Goal: Information Seeking & Learning: Learn about a topic

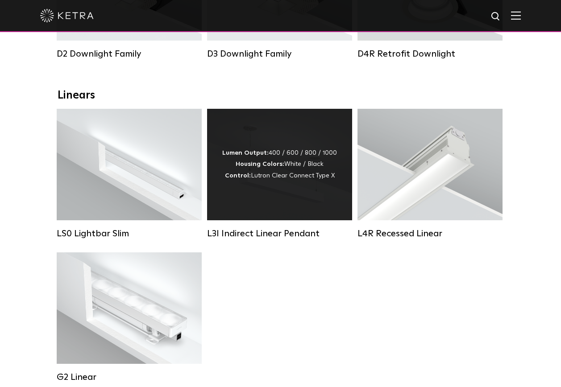
scroll to position [268, 0]
click at [309, 193] on div "Lumen Output: 400 / 600 / 800 / 1000 Housing Colors: White / Black Control: Lut…" at bounding box center [279, 165] width 145 height 112
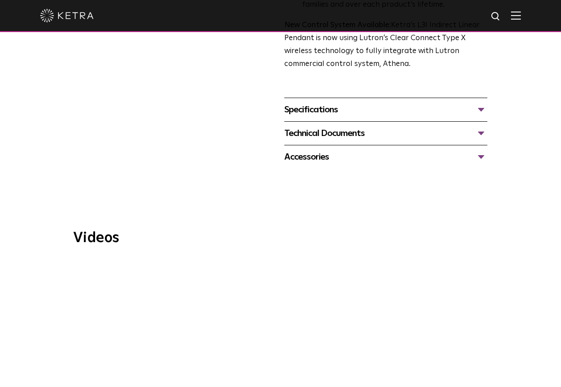
scroll to position [357, 0]
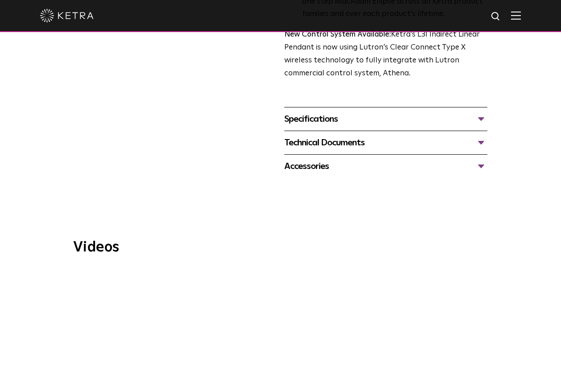
click at [330, 123] on div "Specifications" at bounding box center [385, 119] width 203 height 14
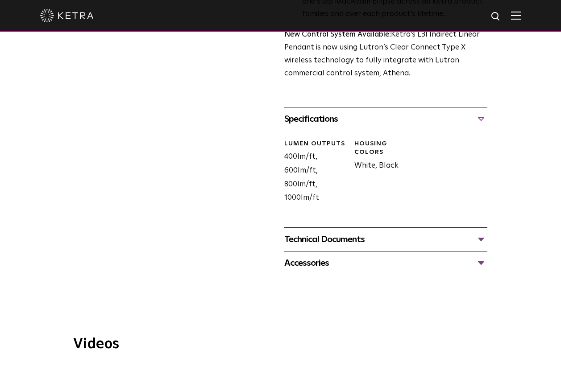
click at [330, 123] on div "Specifications" at bounding box center [385, 119] width 203 height 14
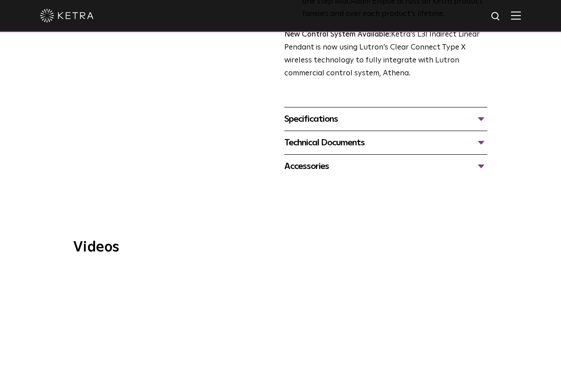
drag, startPoint x: 330, startPoint y: 123, endPoint x: 329, endPoint y: 142, distance: 19.2
click at [329, 142] on div "Technical Documents" at bounding box center [385, 143] width 203 height 14
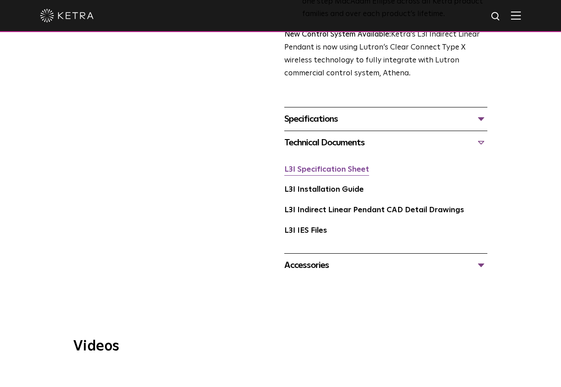
click at [339, 174] on link "L3I Specification Sheet" at bounding box center [326, 170] width 85 height 8
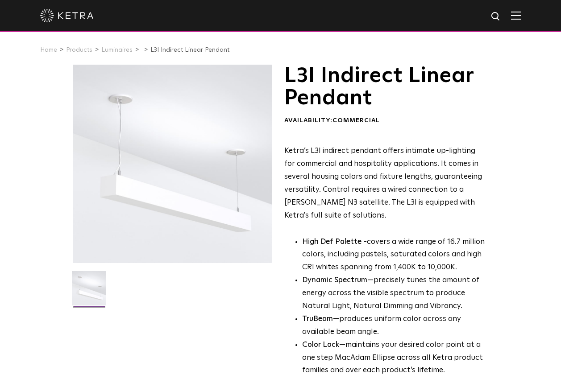
scroll to position [0, 0]
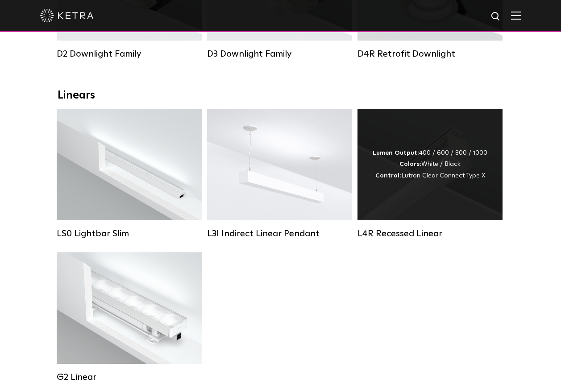
scroll to position [268, 0]
click at [439, 202] on div "Lumen Output: 400 / 600 / 800 / 1000 Colors: White / Black Control: Lutron Clea…" at bounding box center [429, 165] width 145 height 112
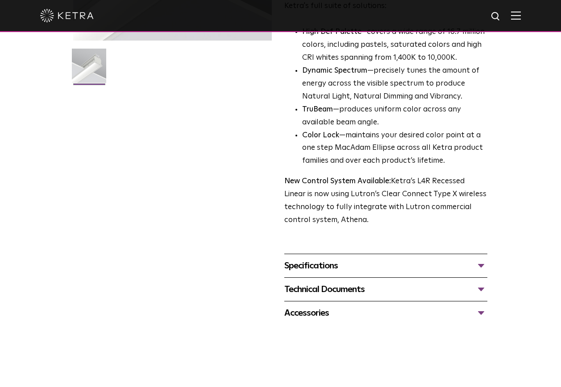
scroll to position [402, 0]
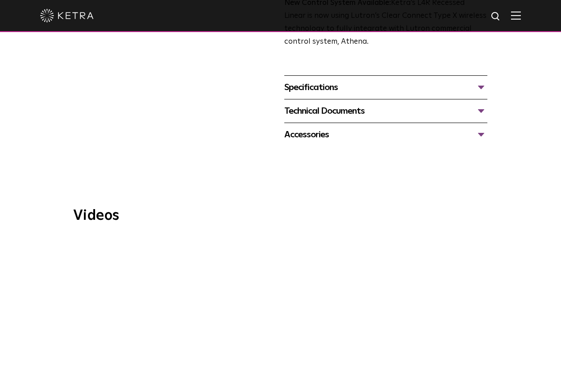
click at [320, 108] on div "Technical Documents" at bounding box center [385, 111] width 203 height 14
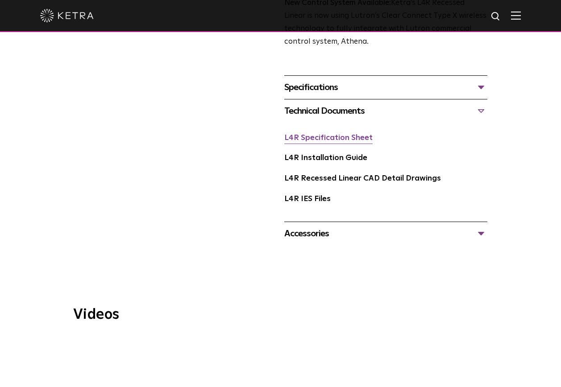
click at [331, 142] on link "L4R Specification Sheet" at bounding box center [328, 138] width 88 height 8
